Goal: Transaction & Acquisition: Book appointment/travel/reservation

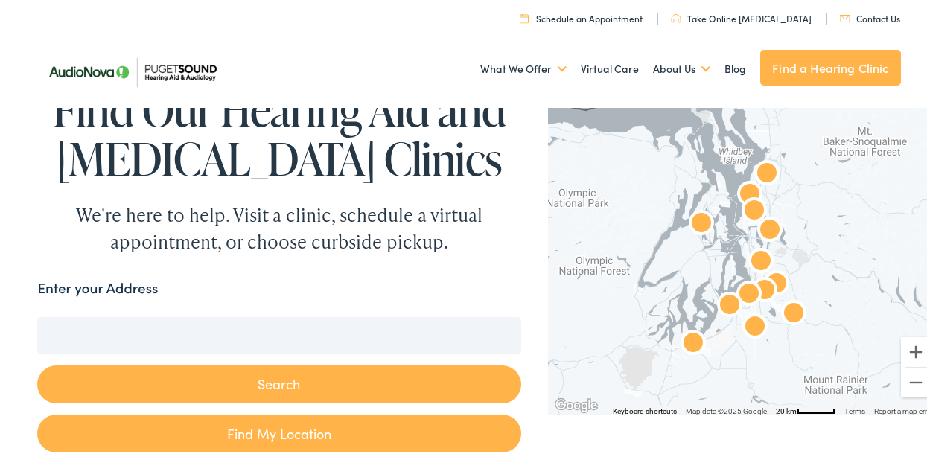
click at [177, 328] on input "Enter your Address" at bounding box center [278, 332] width 483 height 37
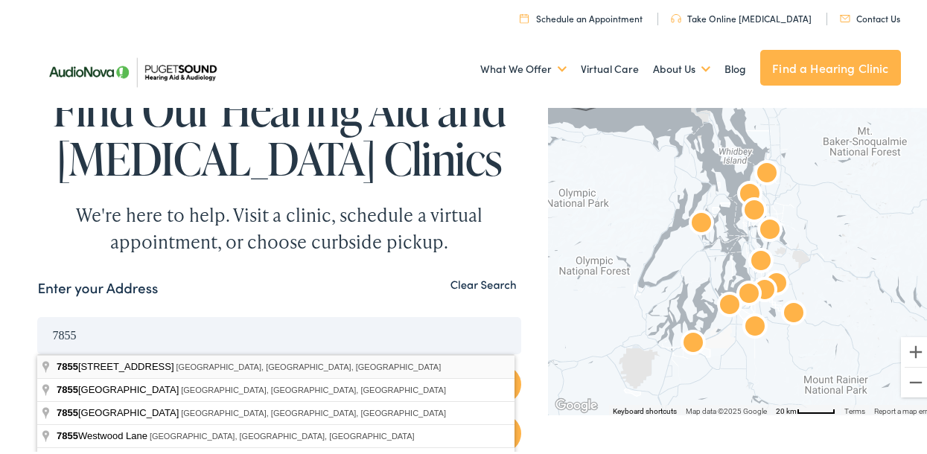
type input "7855 135th Avenue Northeast, Redmond, WA, USA"
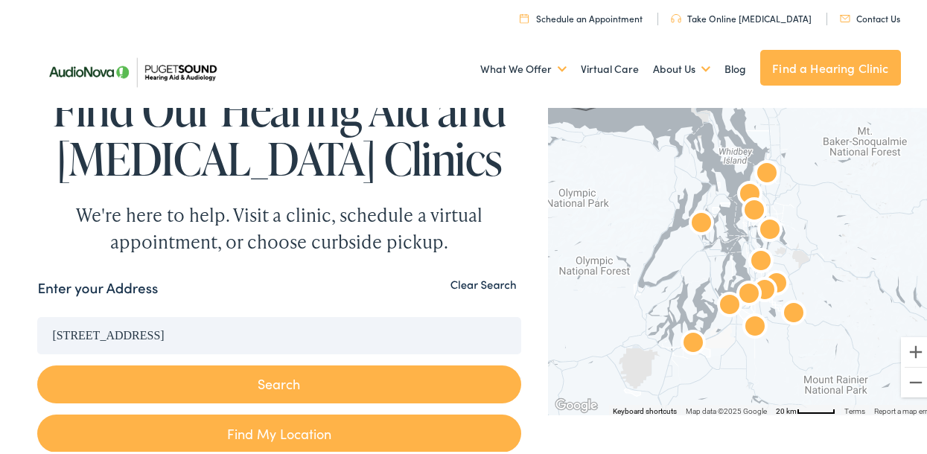
click at [272, 387] on button "Search" at bounding box center [278, 382] width 483 height 38
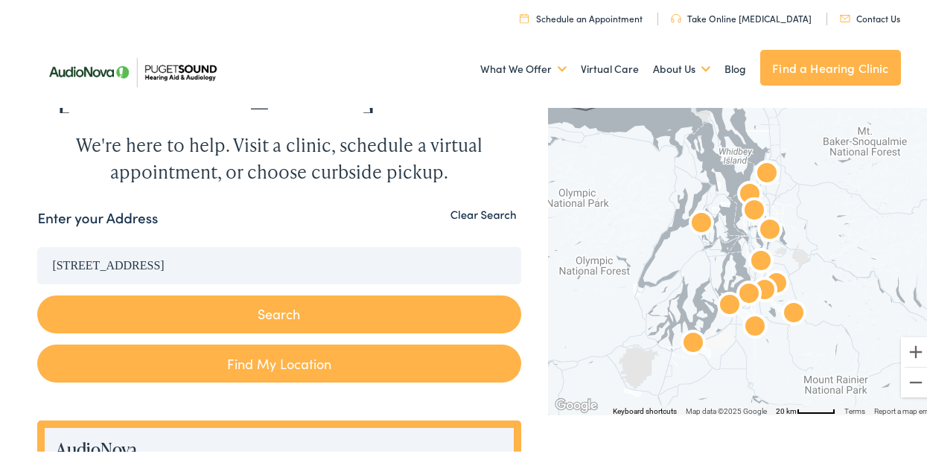
scroll to position [179, 0]
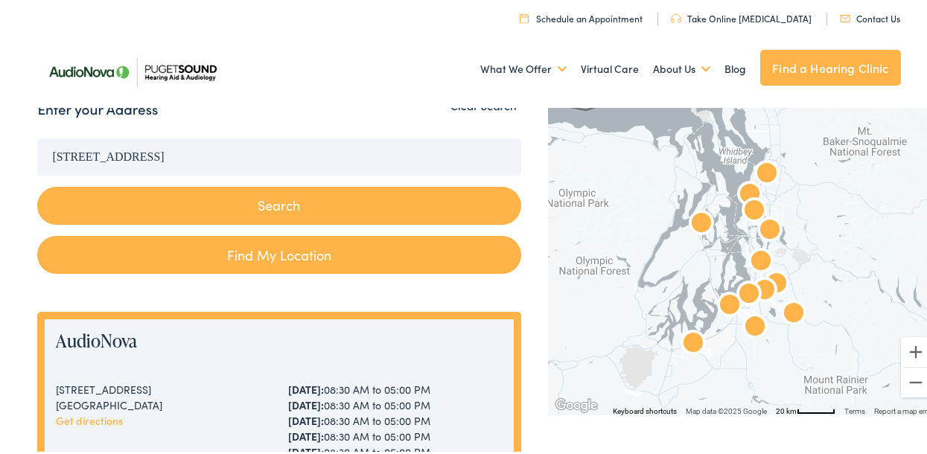
click at [270, 201] on button "Search" at bounding box center [278, 203] width 483 height 38
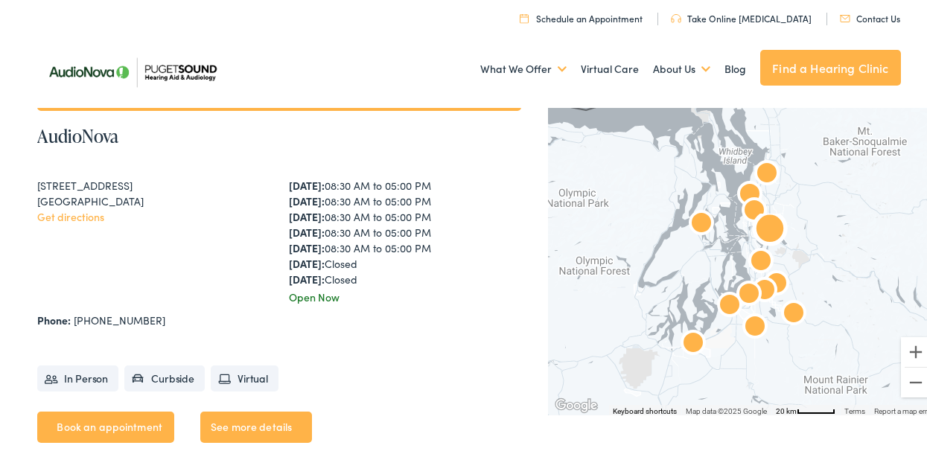
scroll to position [747, 0]
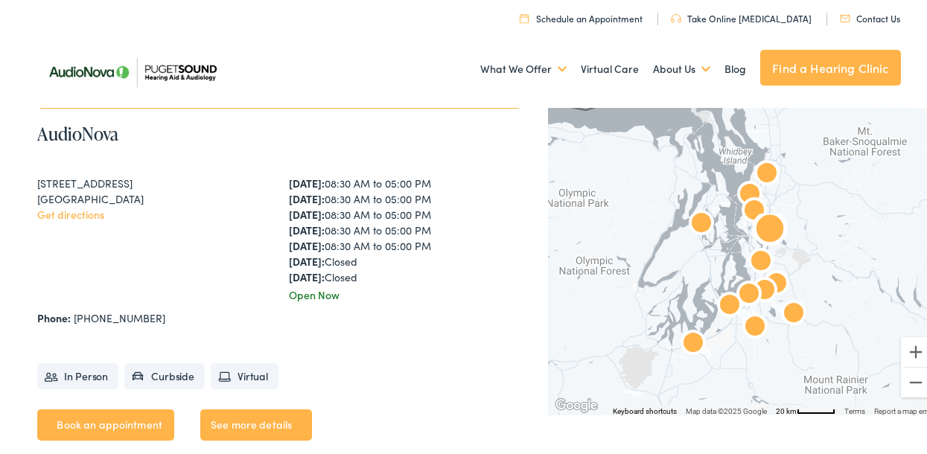
click at [223, 415] on link "See more details" at bounding box center [256, 421] width 112 height 31
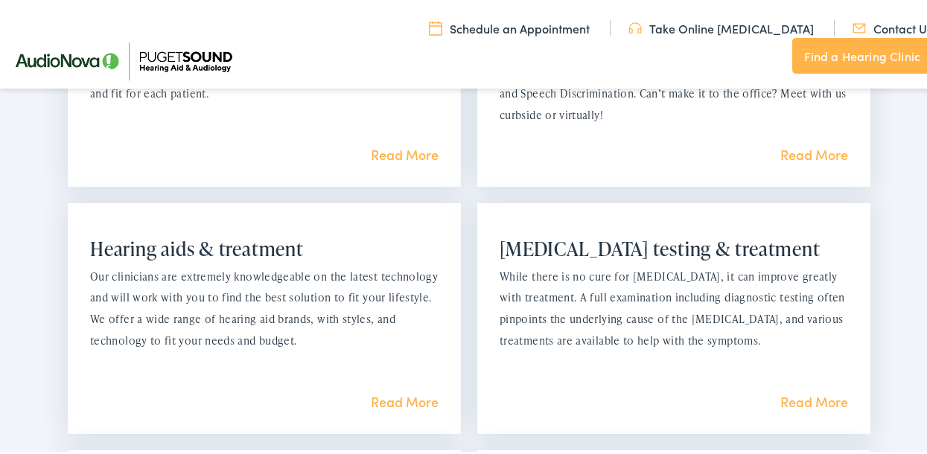
scroll to position [1231, 0]
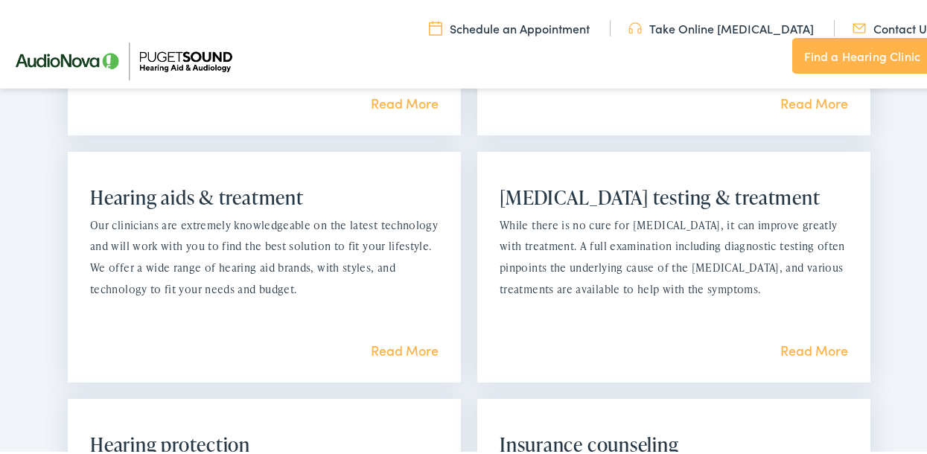
click at [822, 351] on link "Read More" at bounding box center [814, 347] width 68 height 19
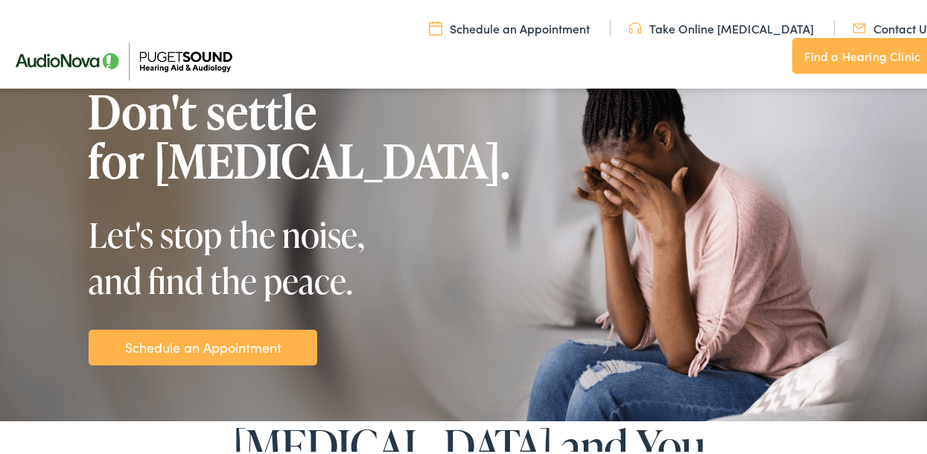
scroll to position [204, 0]
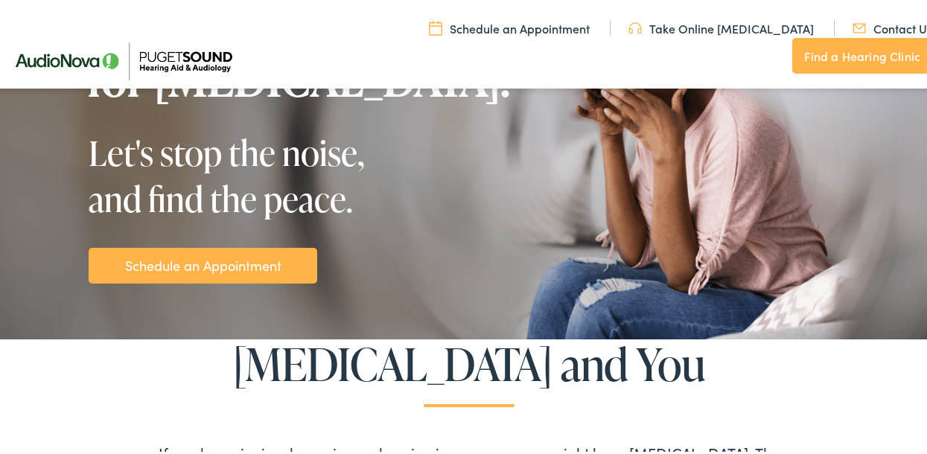
click at [226, 266] on link "Schedule an Appointment" at bounding box center [203, 262] width 156 height 20
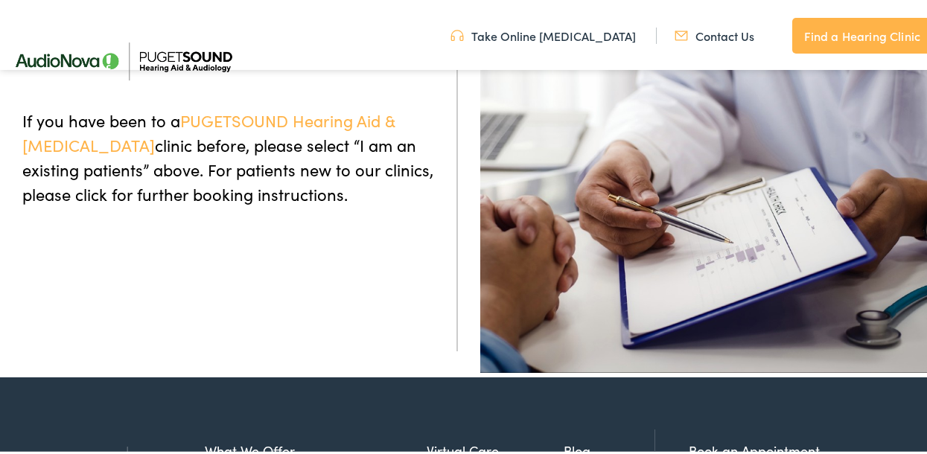
scroll to position [148, 0]
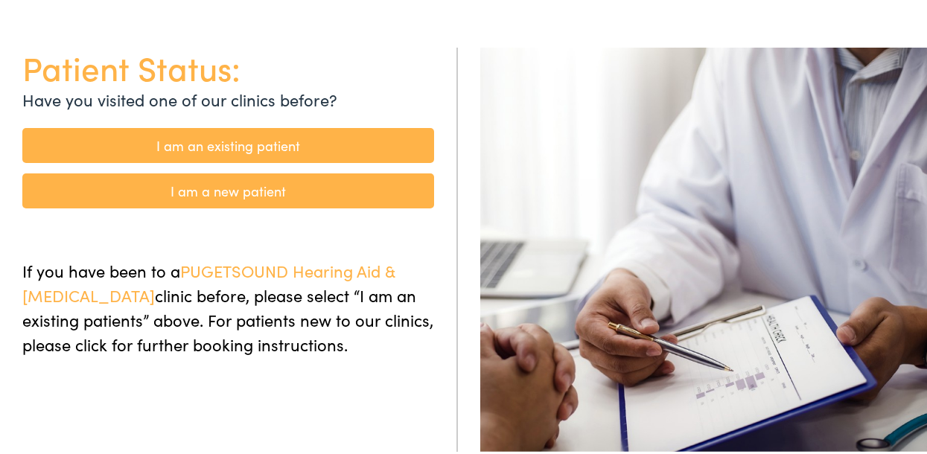
click at [206, 144] on link "I am an existing patient" at bounding box center [228, 142] width 412 height 35
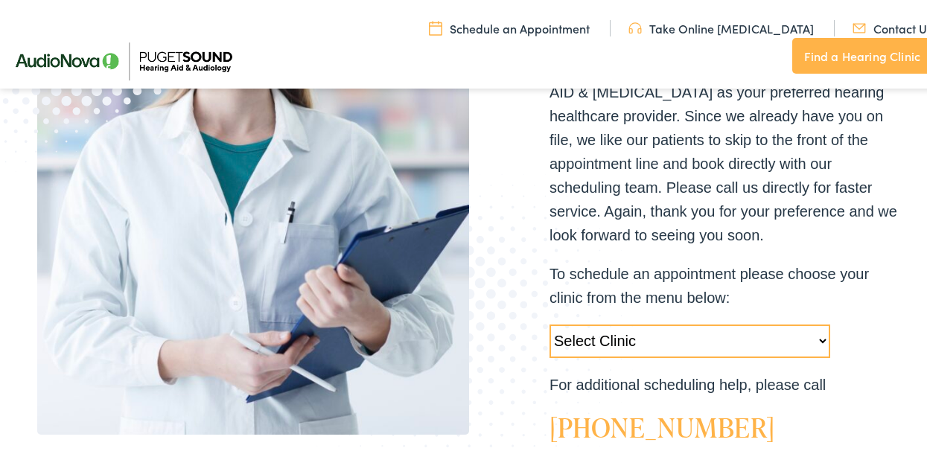
scroll to position [381, 0]
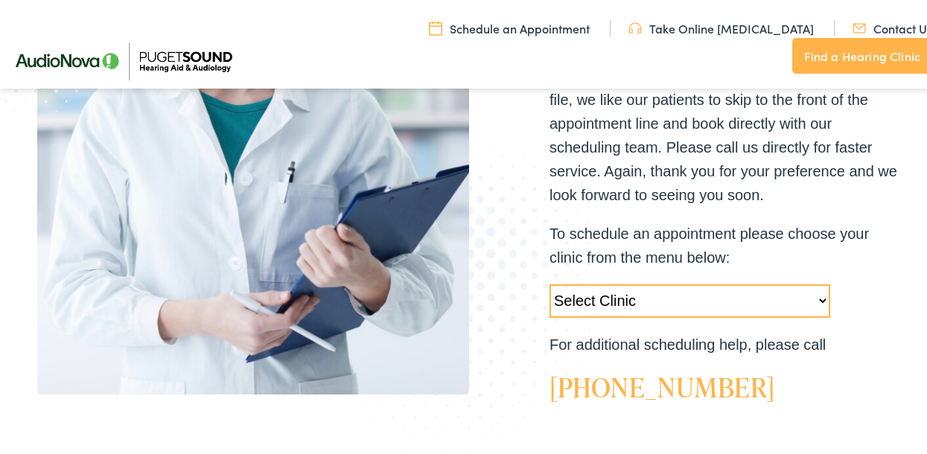
click at [811, 297] on select "Select Clinic Tukwila-WA-AudioNova 14900 Interurban Ave S #185 Tacoma-WA-AudioN…" at bounding box center [689, 298] width 281 height 34
select select "https://pshearing.alpacaaudiology.com/locations/bellevue-wa/"
click at [549, 281] on select "Select Clinic Tukwila-WA-AudioNova 14900 Interurban Ave S #185 Tacoma-WA-AudioN…" at bounding box center [689, 298] width 281 height 34
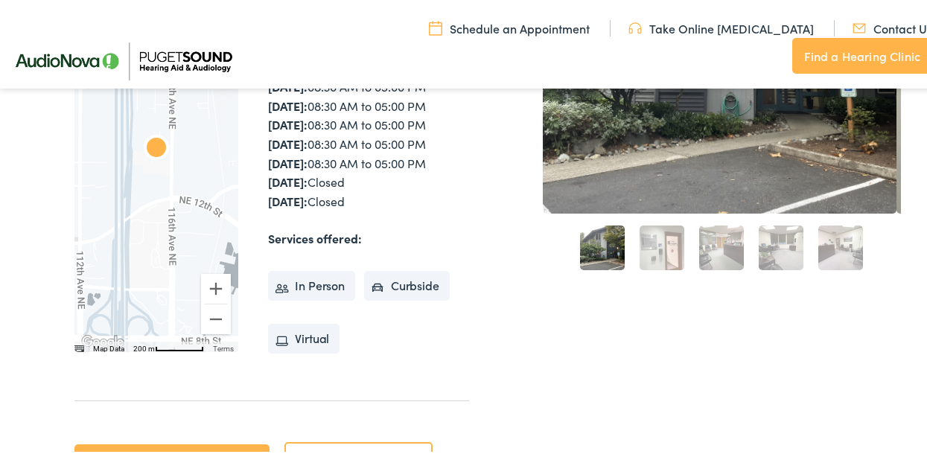
scroll to position [371, 0]
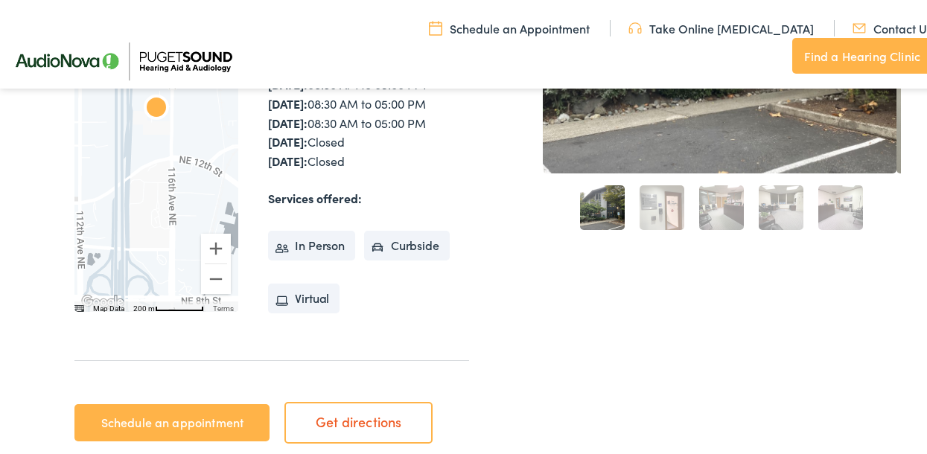
click at [180, 420] on link "Schedule an appointment" at bounding box center [171, 419] width 195 height 37
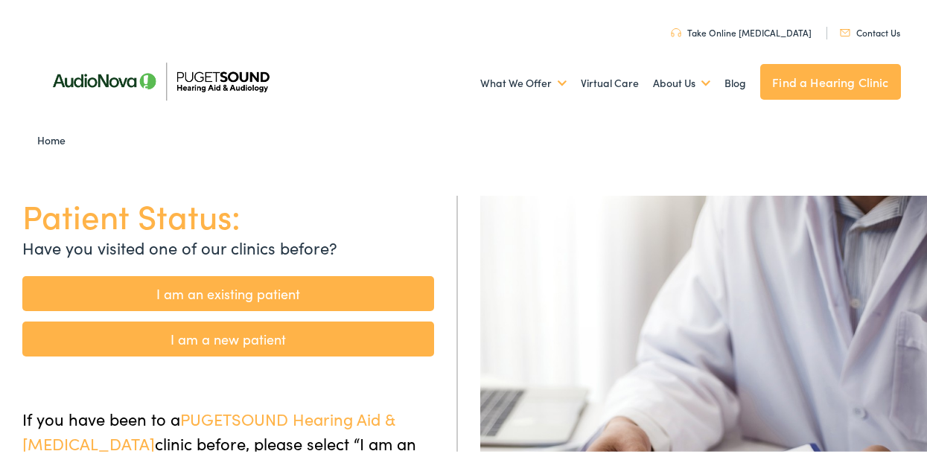
click at [343, 289] on link "I am an existing patient" at bounding box center [228, 290] width 412 height 35
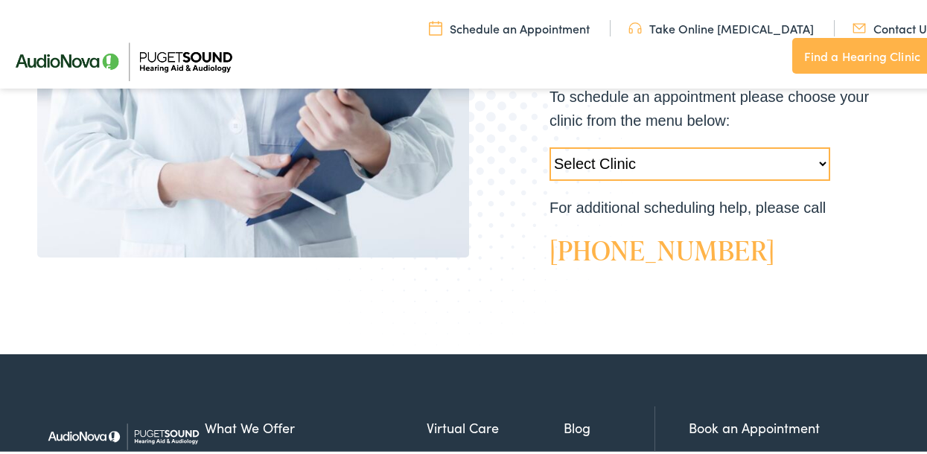
scroll to position [519, 0]
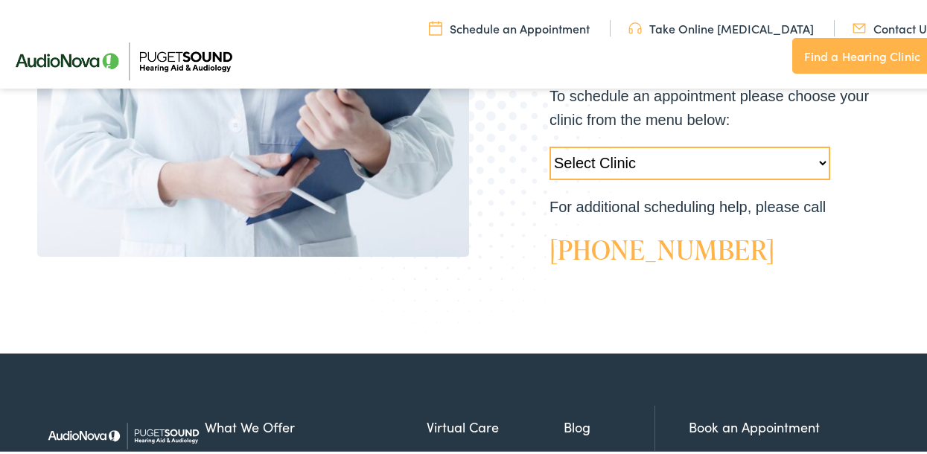
click at [812, 160] on select "Select Clinic [GEOGRAPHIC_DATA]-[GEOGRAPHIC_DATA]-AudioNova [STREET_ADDRESS]-Au…" at bounding box center [689, 161] width 281 height 34
select select "[URL][DOMAIN_NAME]"
click at [549, 144] on select "Select Clinic [GEOGRAPHIC_DATA]-[GEOGRAPHIC_DATA]-AudioNova [STREET_ADDRESS]-Au…" at bounding box center [689, 161] width 281 height 34
click at [815, 155] on select "Select Clinic [GEOGRAPHIC_DATA]-[GEOGRAPHIC_DATA]-AudioNova [STREET_ADDRESS]-Au…" at bounding box center [689, 161] width 281 height 34
click at [549, 144] on select "Select Clinic [GEOGRAPHIC_DATA]-[GEOGRAPHIC_DATA]-AudioNova [STREET_ADDRESS]-Au…" at bounding box center [689, 161] width 281 height 34
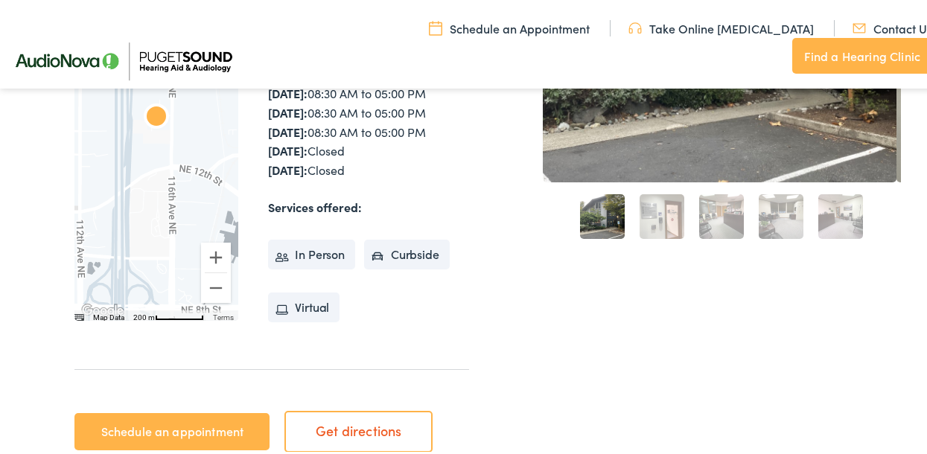
scroll to position [360, 0]
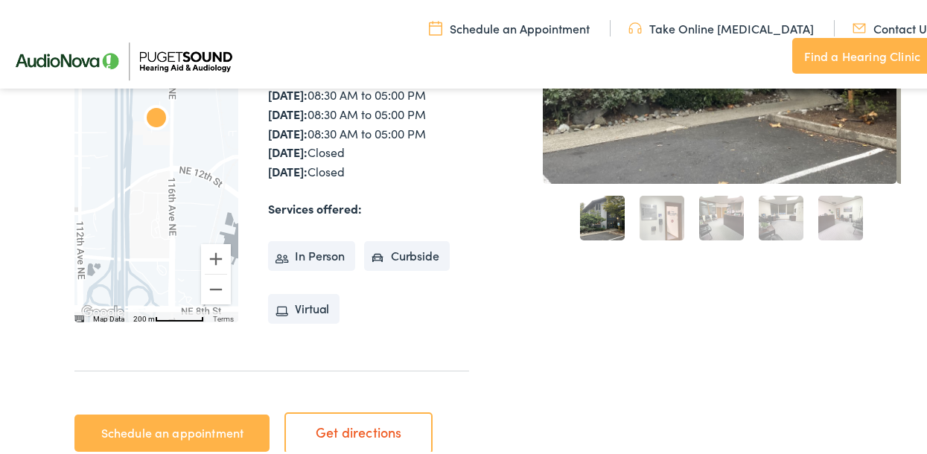
click at [429, 34] on link "Schedule an Appointment" at bounding box center [509, 25] width 161 height 16
